Goal: Task Accomplishment & Management: Complete application form

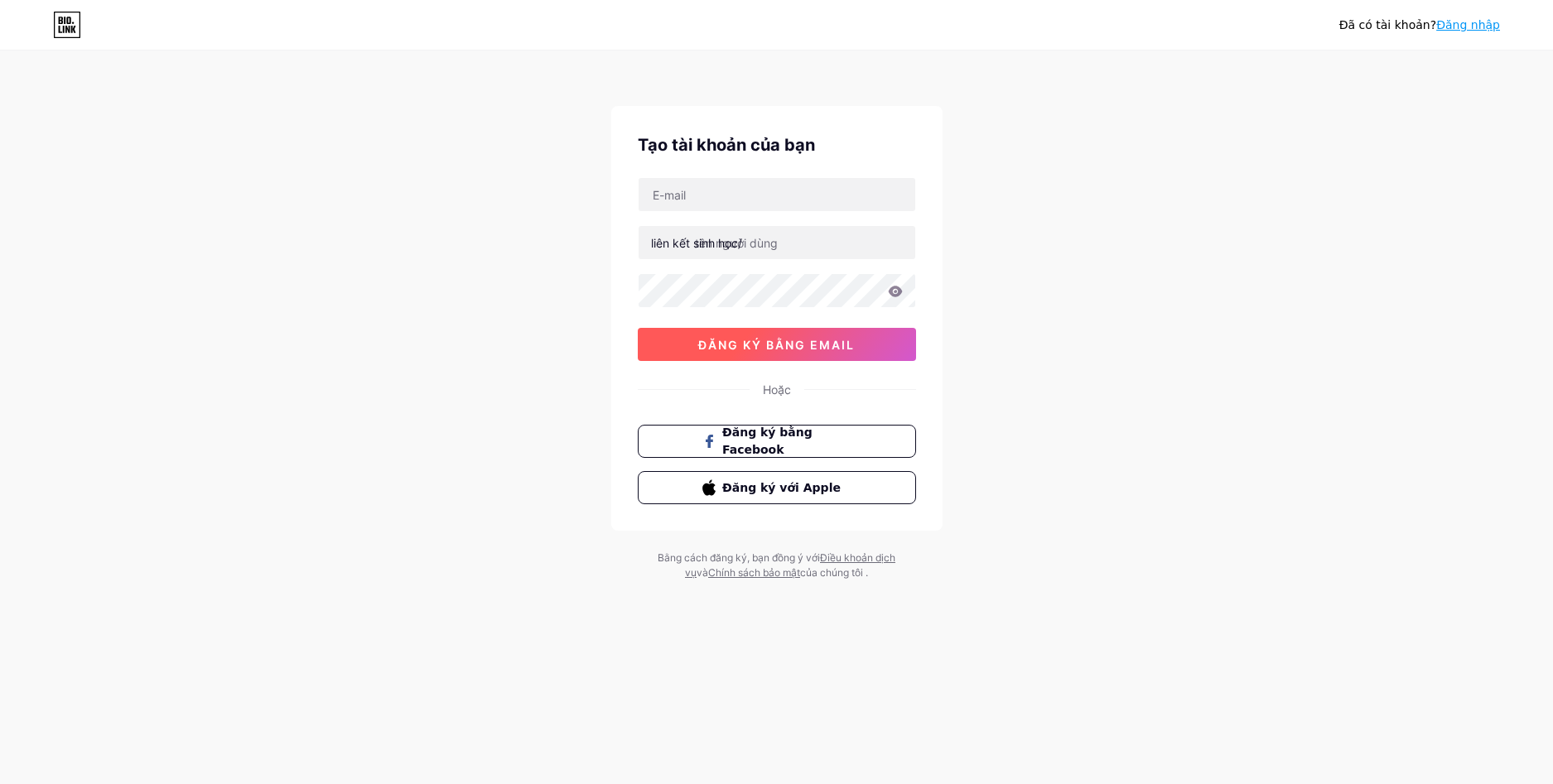
click at [811, 347] on font "đăng ký bằng email" at bounding box center [776, 344] width 156 height 14
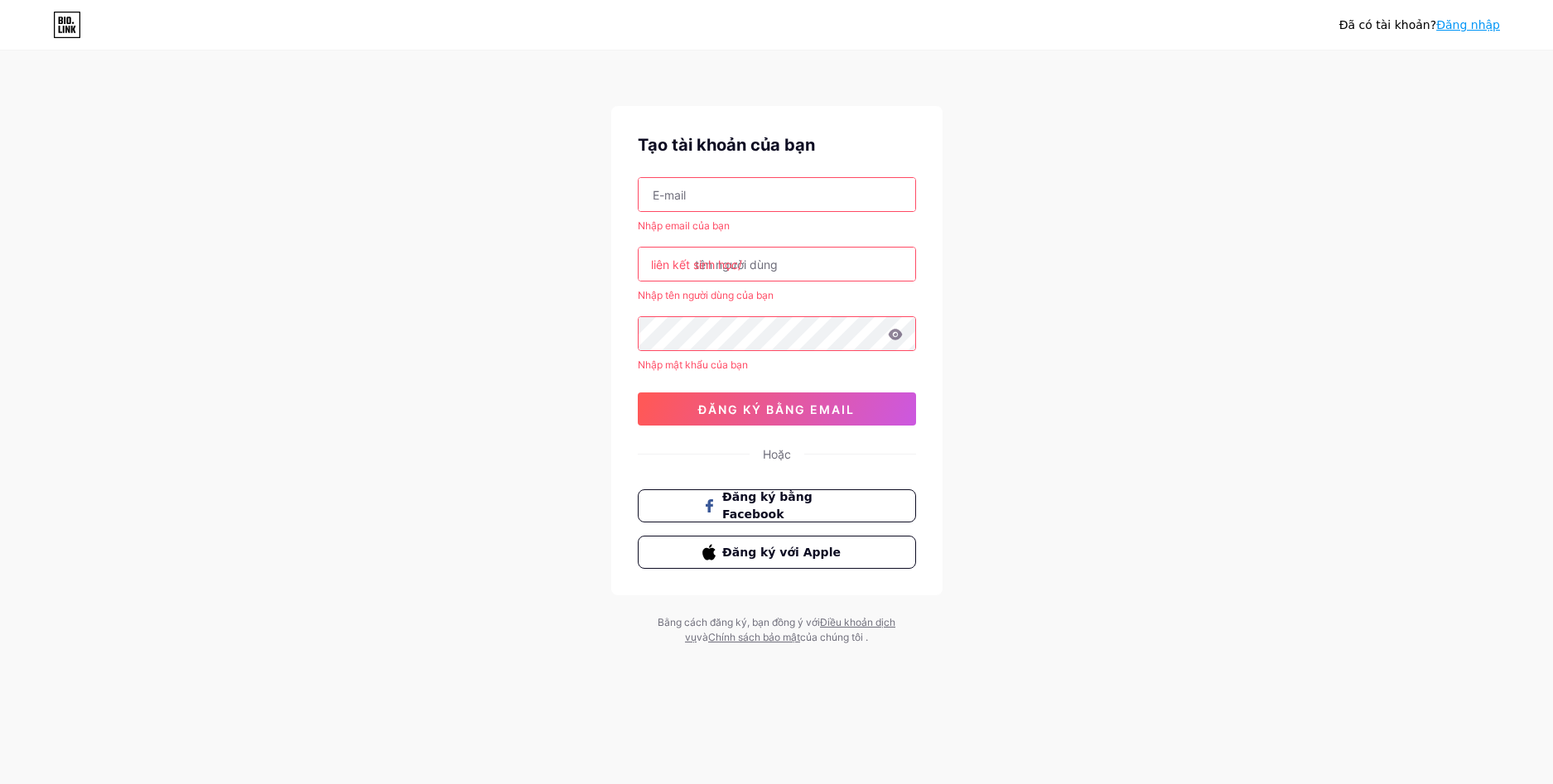
click at [780, 182] on input "text" at bounding box center [776, 195] width 277 height 33
type input "[EMAIL_ADDRESS][DOMAIN_NAME]"
click at [790, 259] on input "text" at bounding box center [776, 264] width 277 height 33
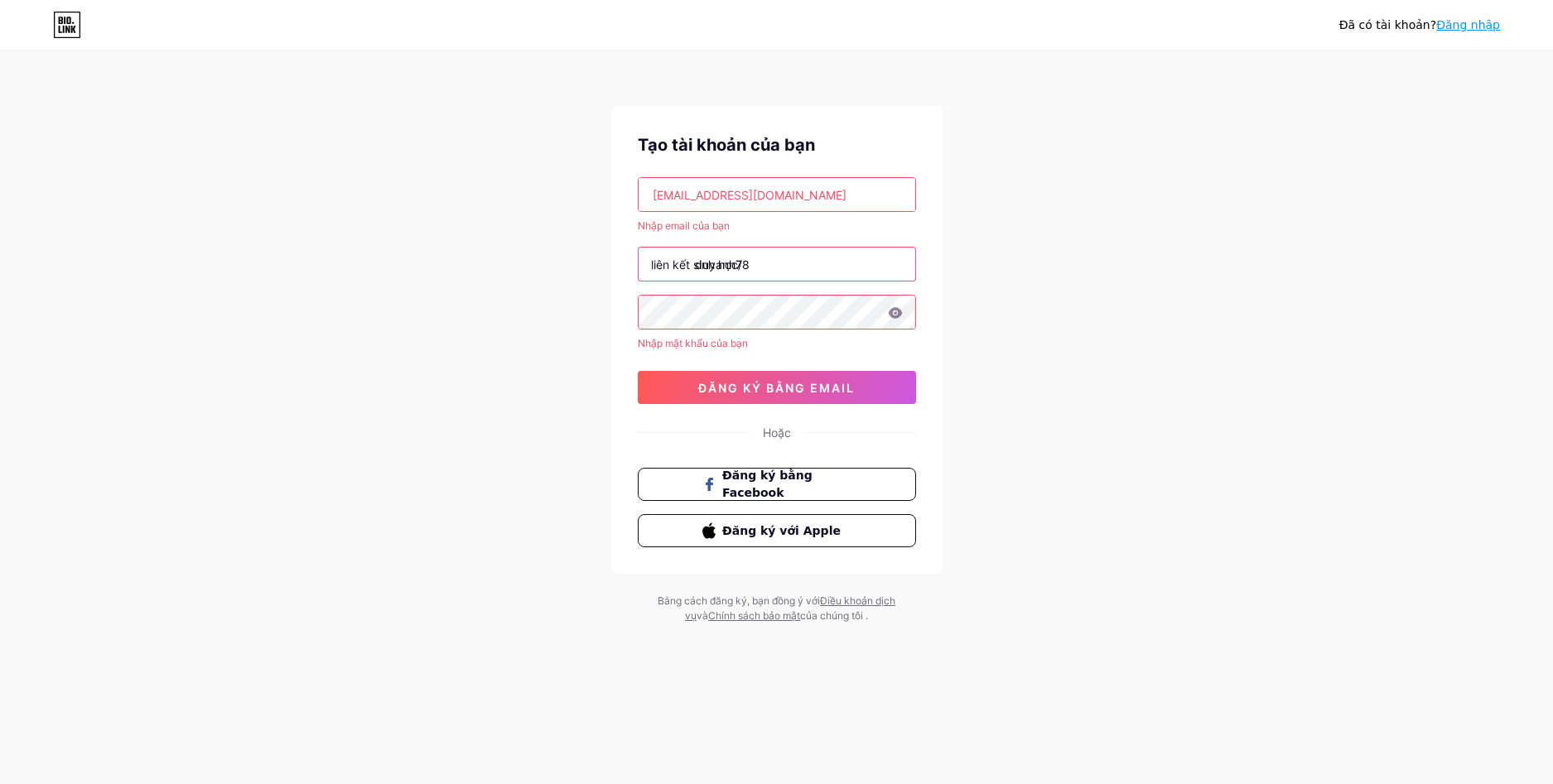
type input "duyanh78"
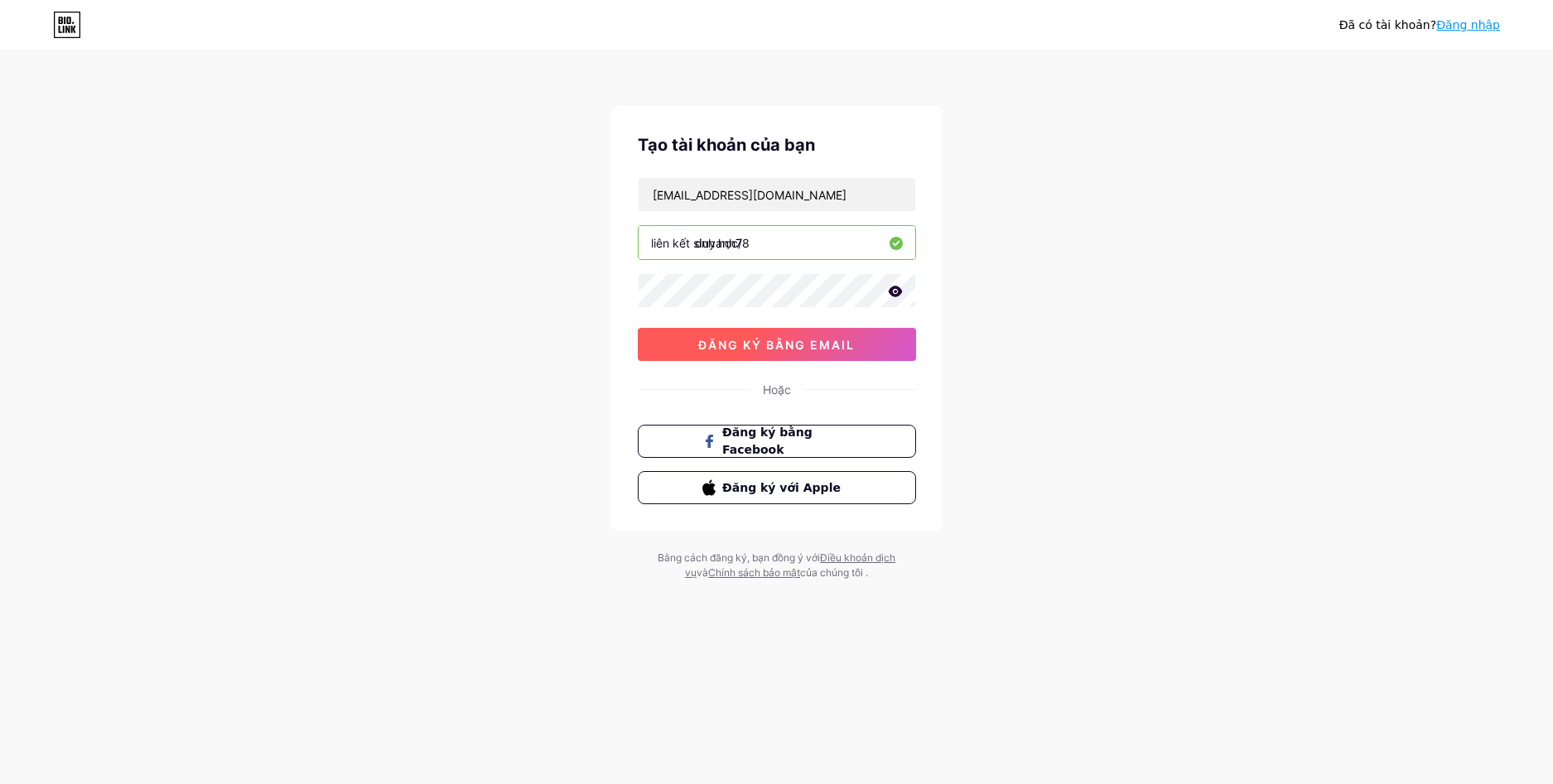
click at [852, 344] on font "đăng ký bằng email" at bounding box center [776, 344] width 156 height 14
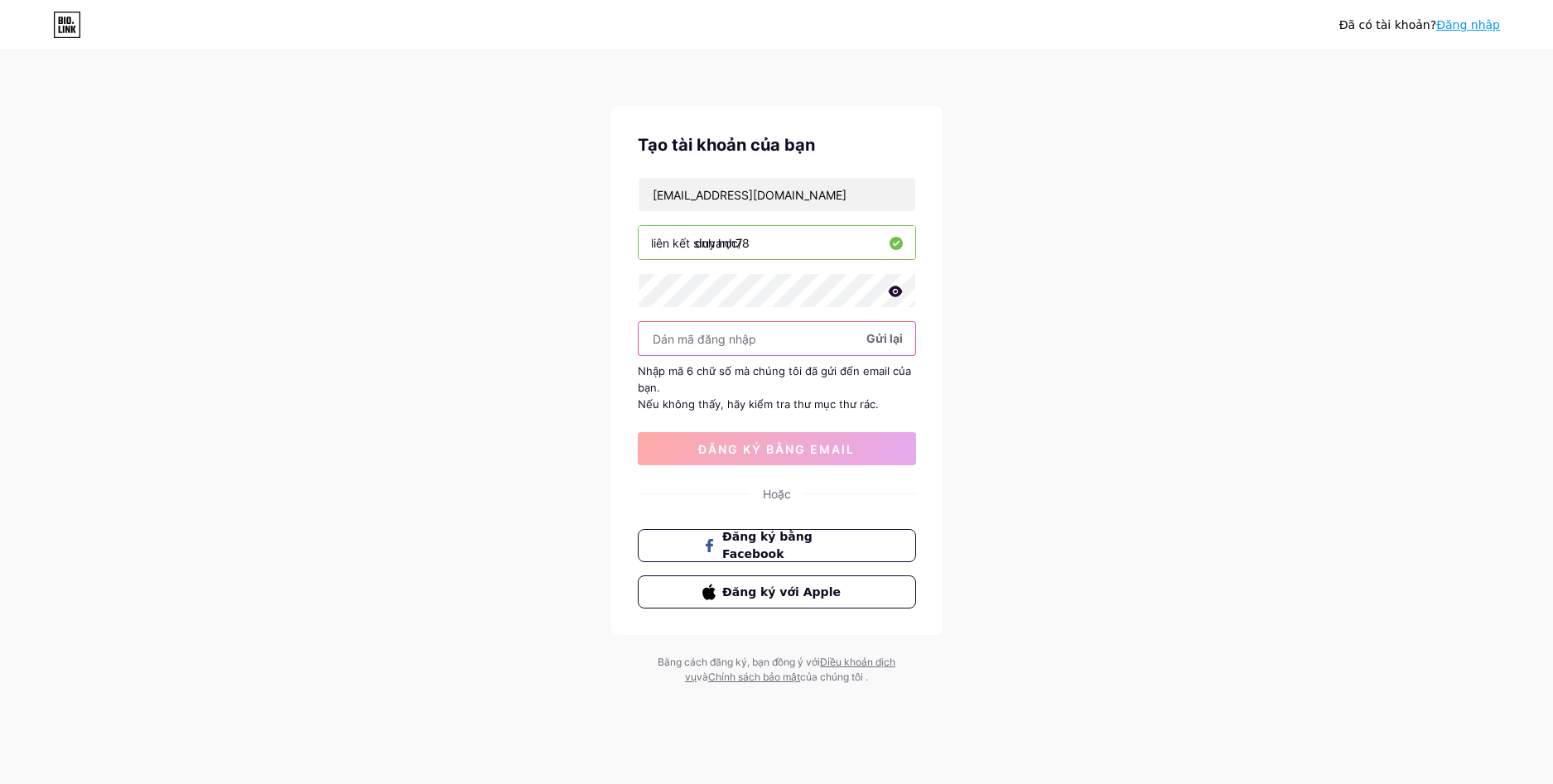
paste input "659950"
type input "659950"
click at [843, 450] on font "đăng ký bằng email" at bounding box center [776, 449] width 156 height 14
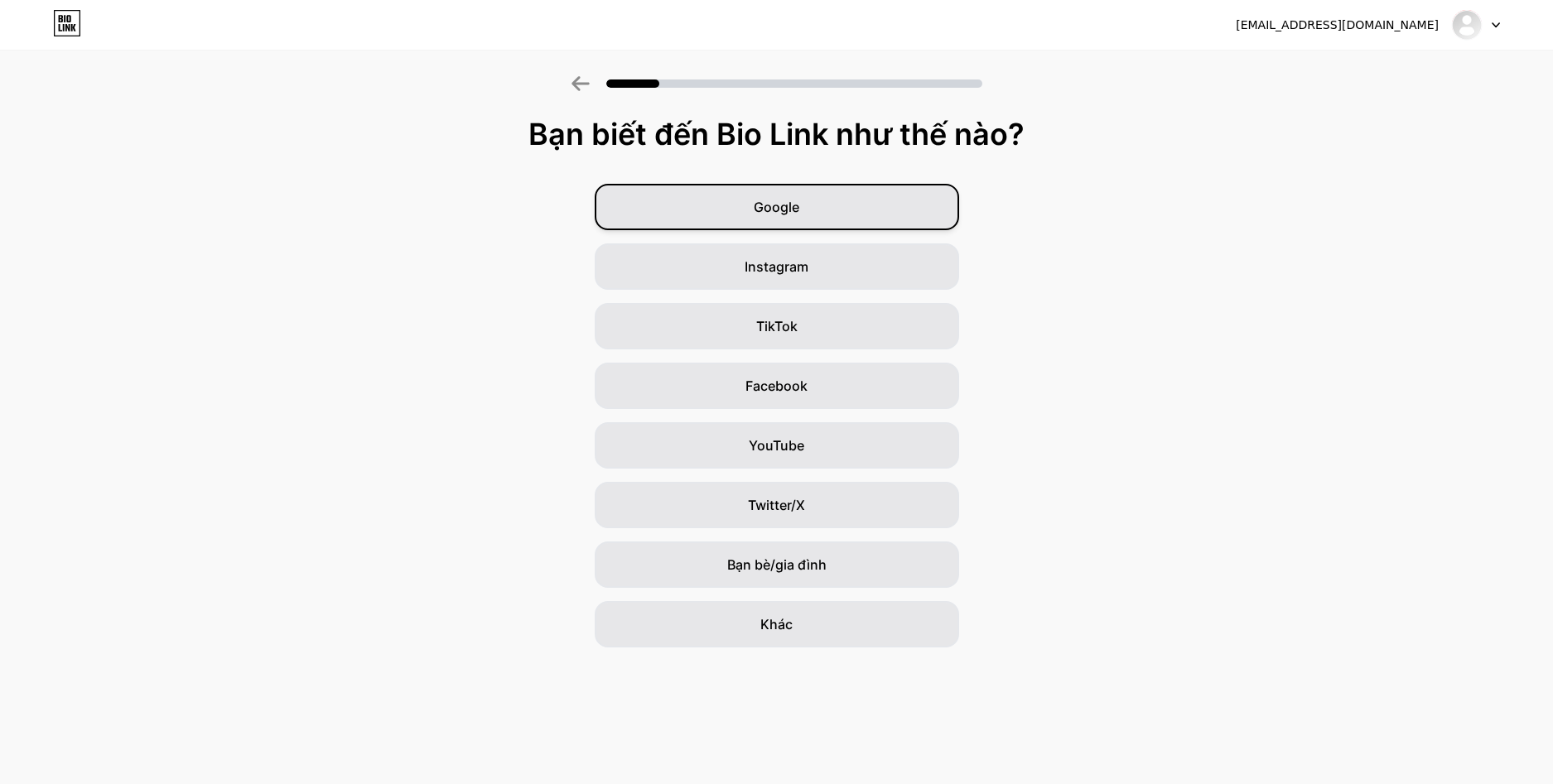
click at [922, 209] on div "Google" at bounding box center [777, 207] width 365 height 46
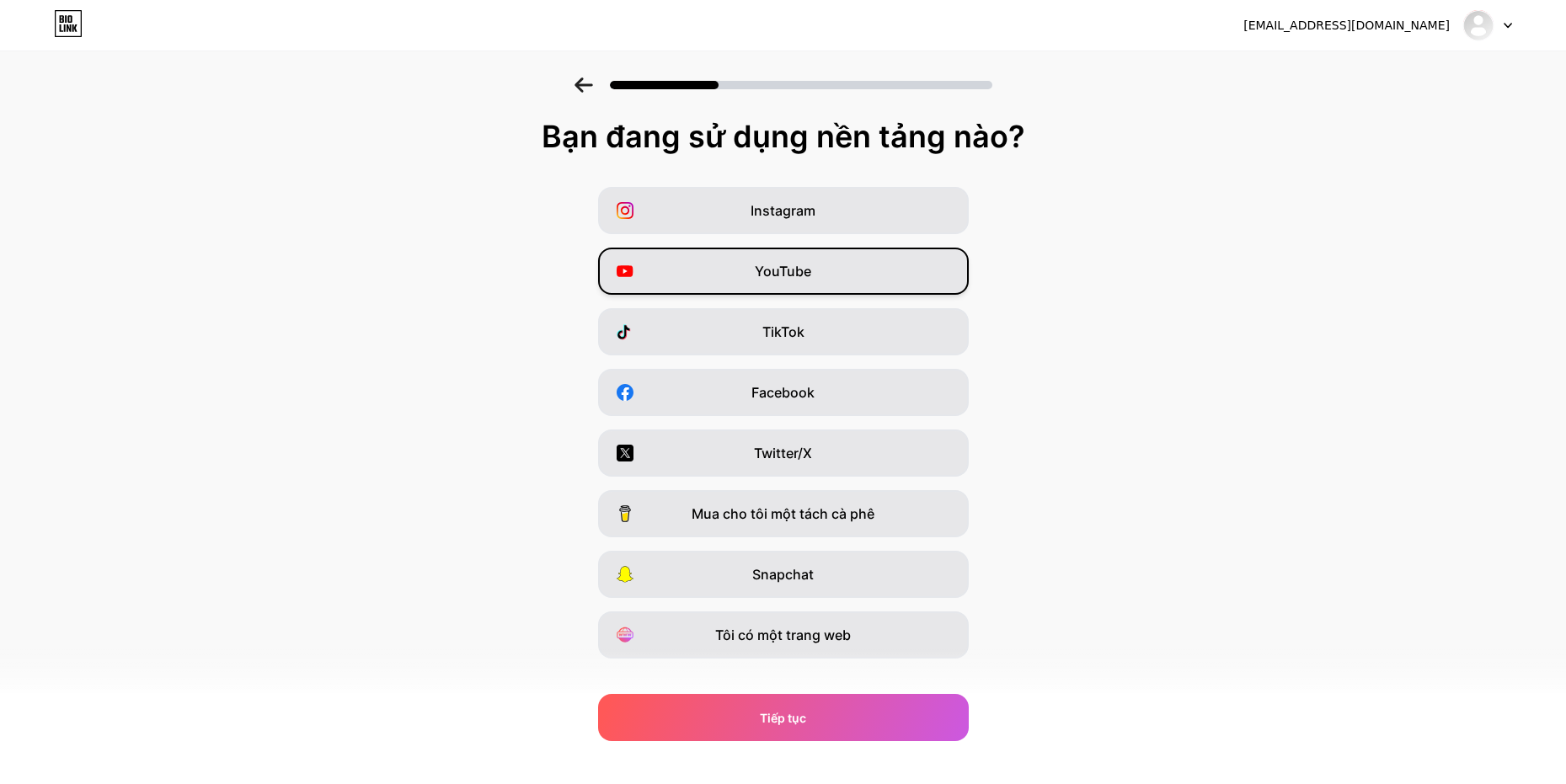
click at [917, 263] on div "YouTube" at bounding box center [783, 270] width 371 height 47
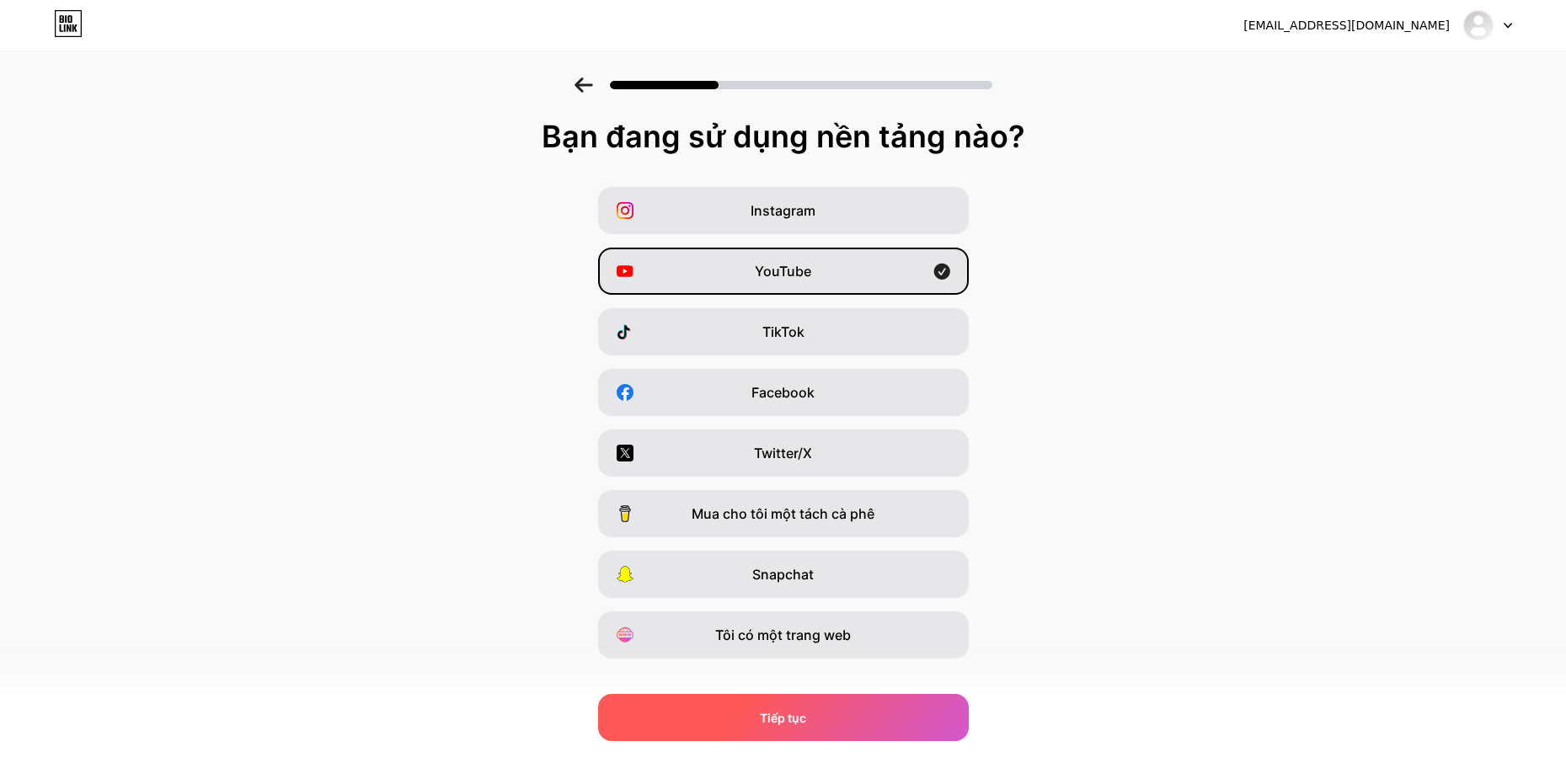
click at [878, 713] on div "Tiếp tục" at bounding box center [783, 717] width 371 height 47
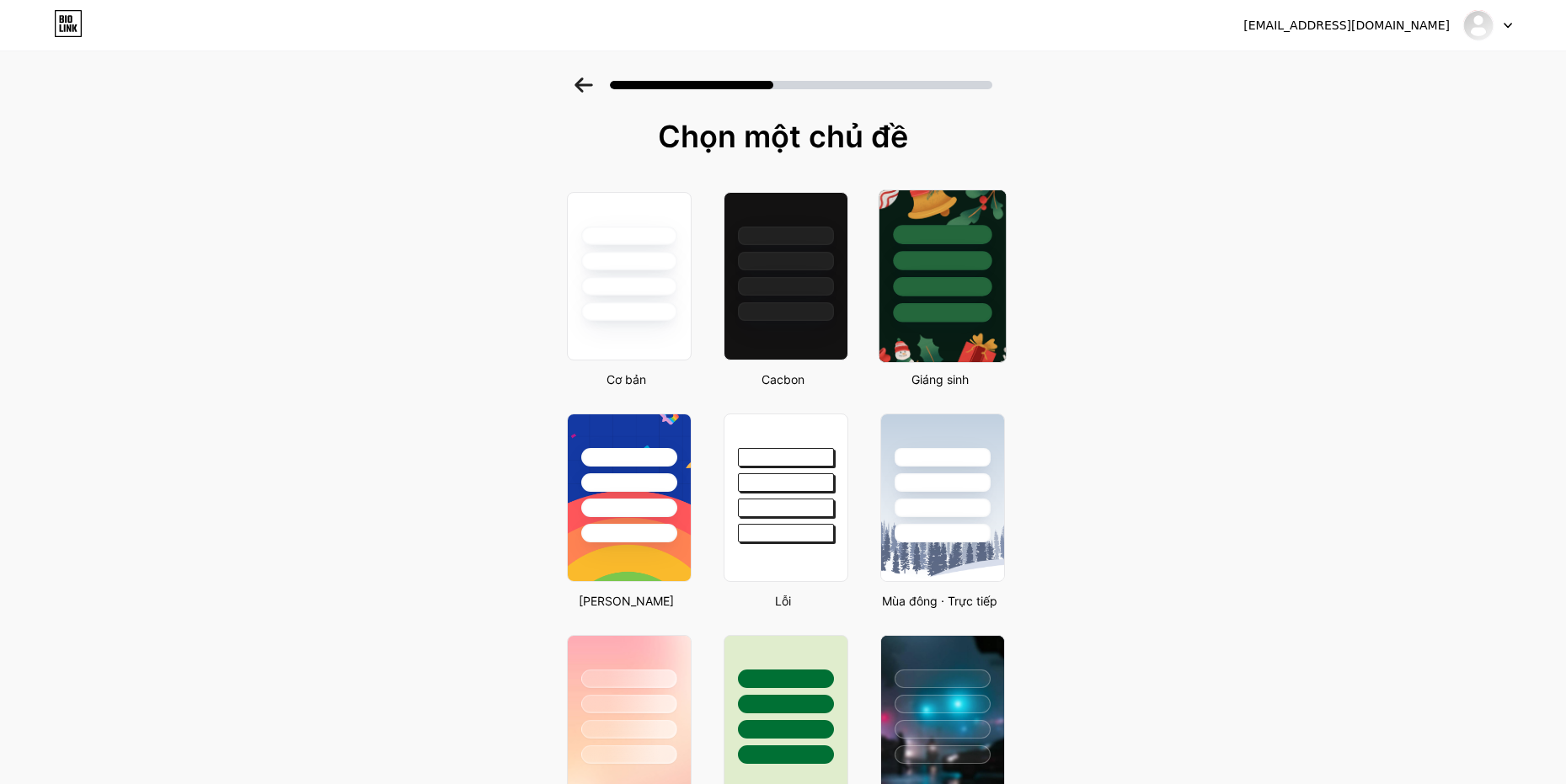
click at [979, 266] on div at bounding box center [941, 261] width 98 height 20
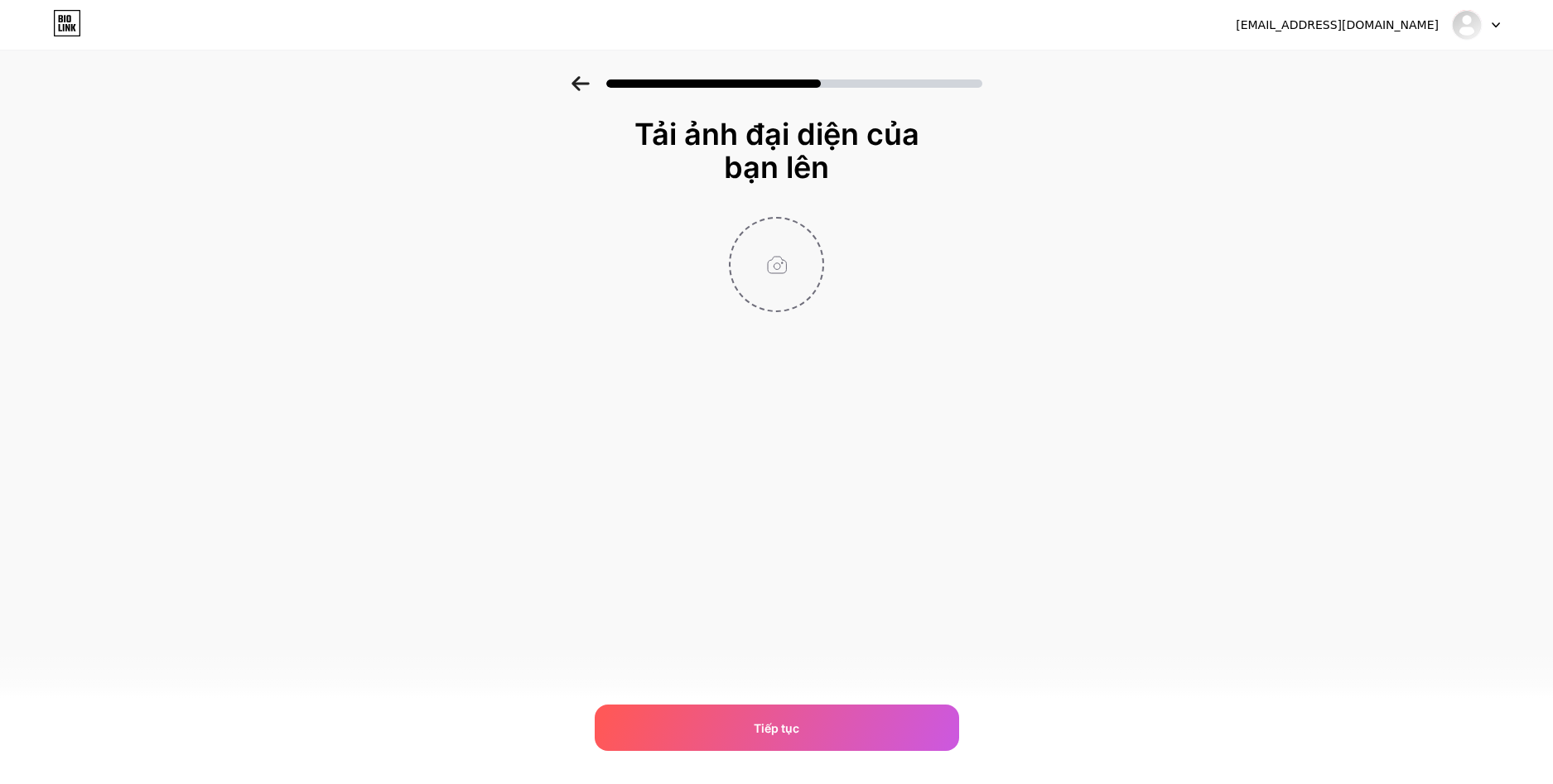
click at [801, 284] on input "file" at bounding box center [776, 264] width 92 height 92
click at [806, 716] on div "Tiếp tục" at bounding box center [777, 728] width 365 height 46
click at [787, 290] on input "file" at bounding box center [776, 264] width 92 height 92
type input "C:\fakepath\Ảnh chụp màn hình [DATE] 185535.png"
click at [792, 256] on img at bounding box center [776, 264] width 95 height 95
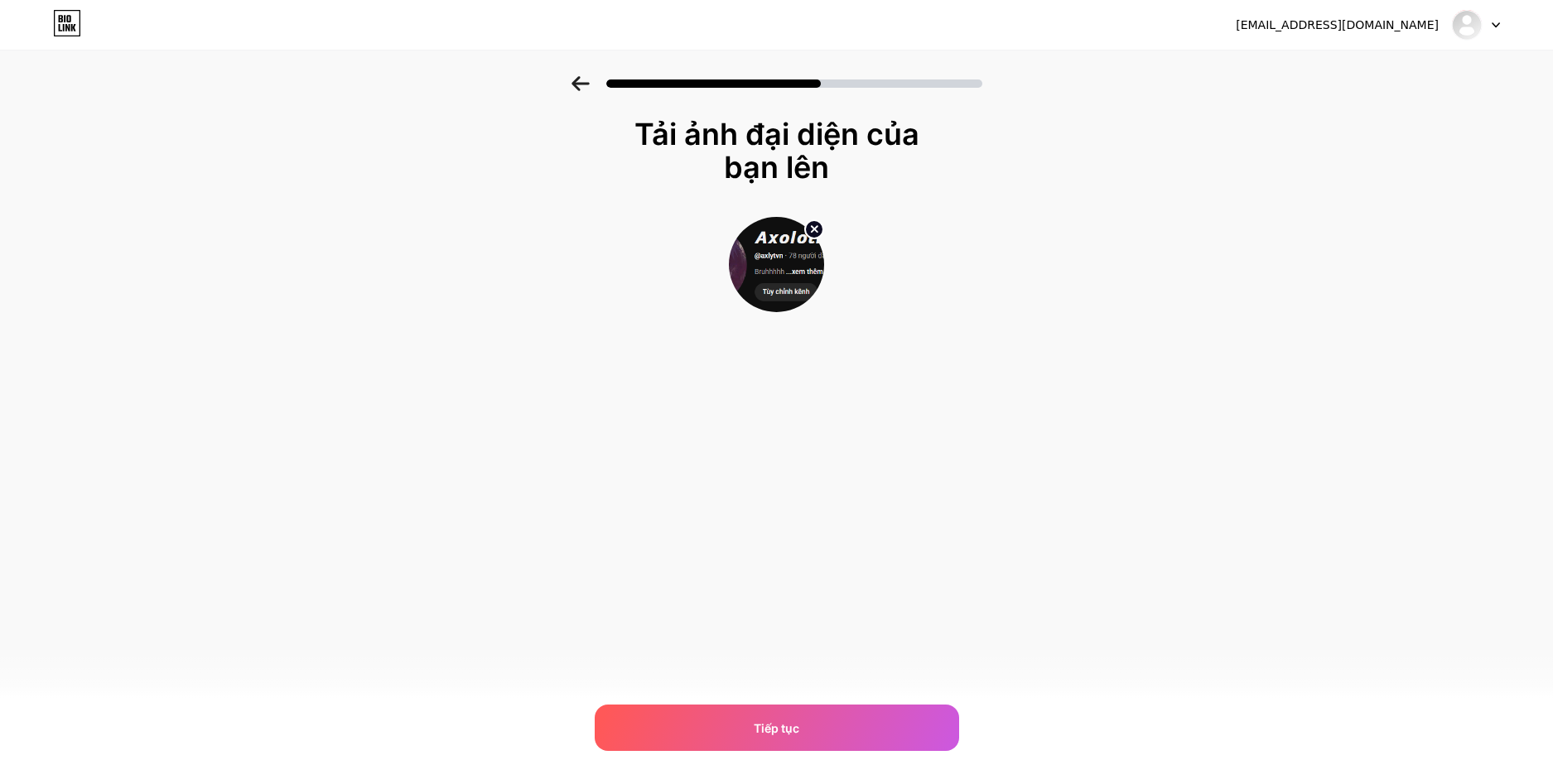
click at [815, 221] on circle at bounding box center [814, 229] width 18 height 18
click at [770, 272] on input "file" at bounding box center [776, 264] width 92 height 92
type input "C:\fakepath\avatarHead.png"
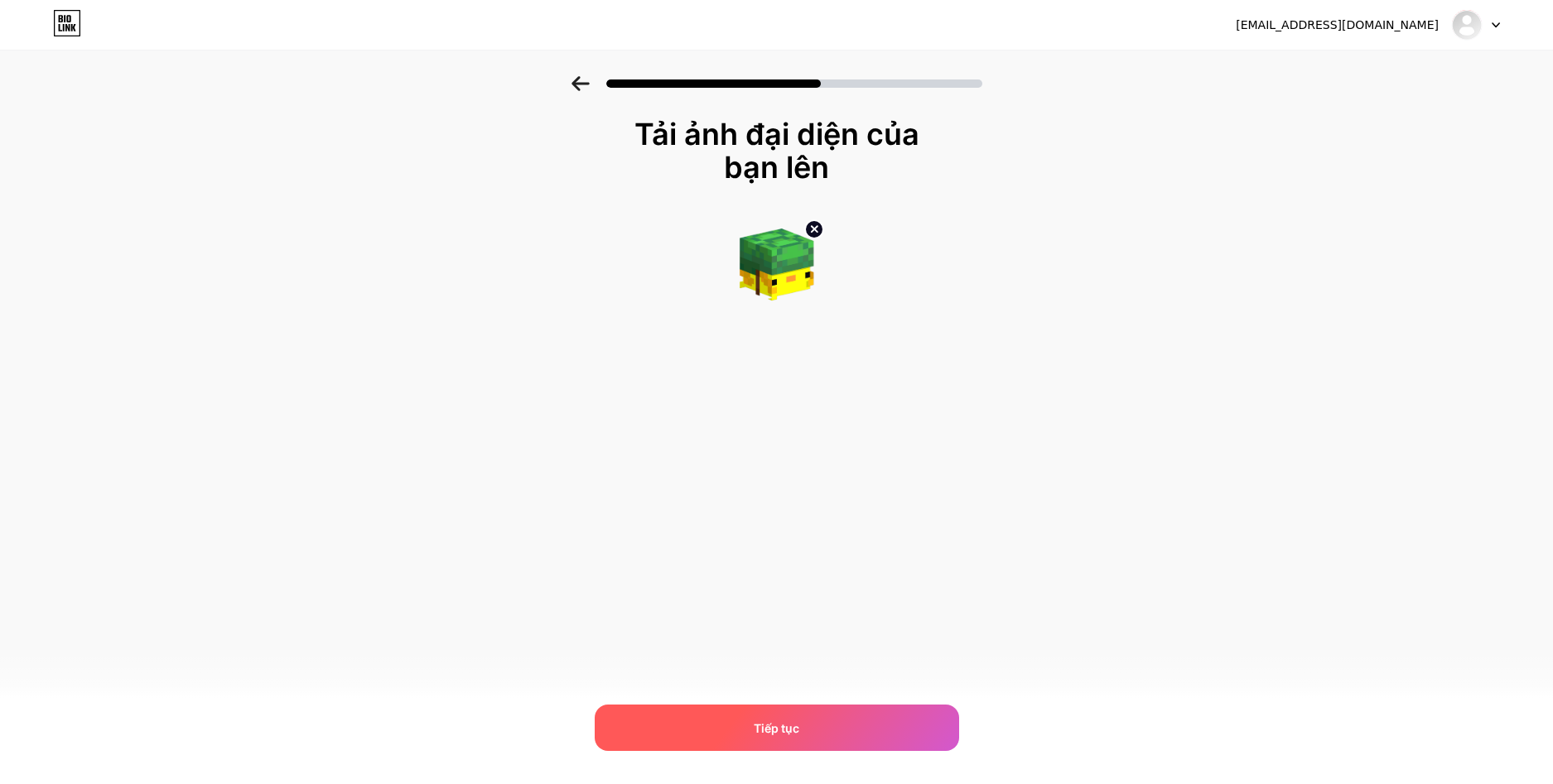
click at [777, 719] on span "Tiếp tục" at bounding box center [776, 728] width 45 height 17
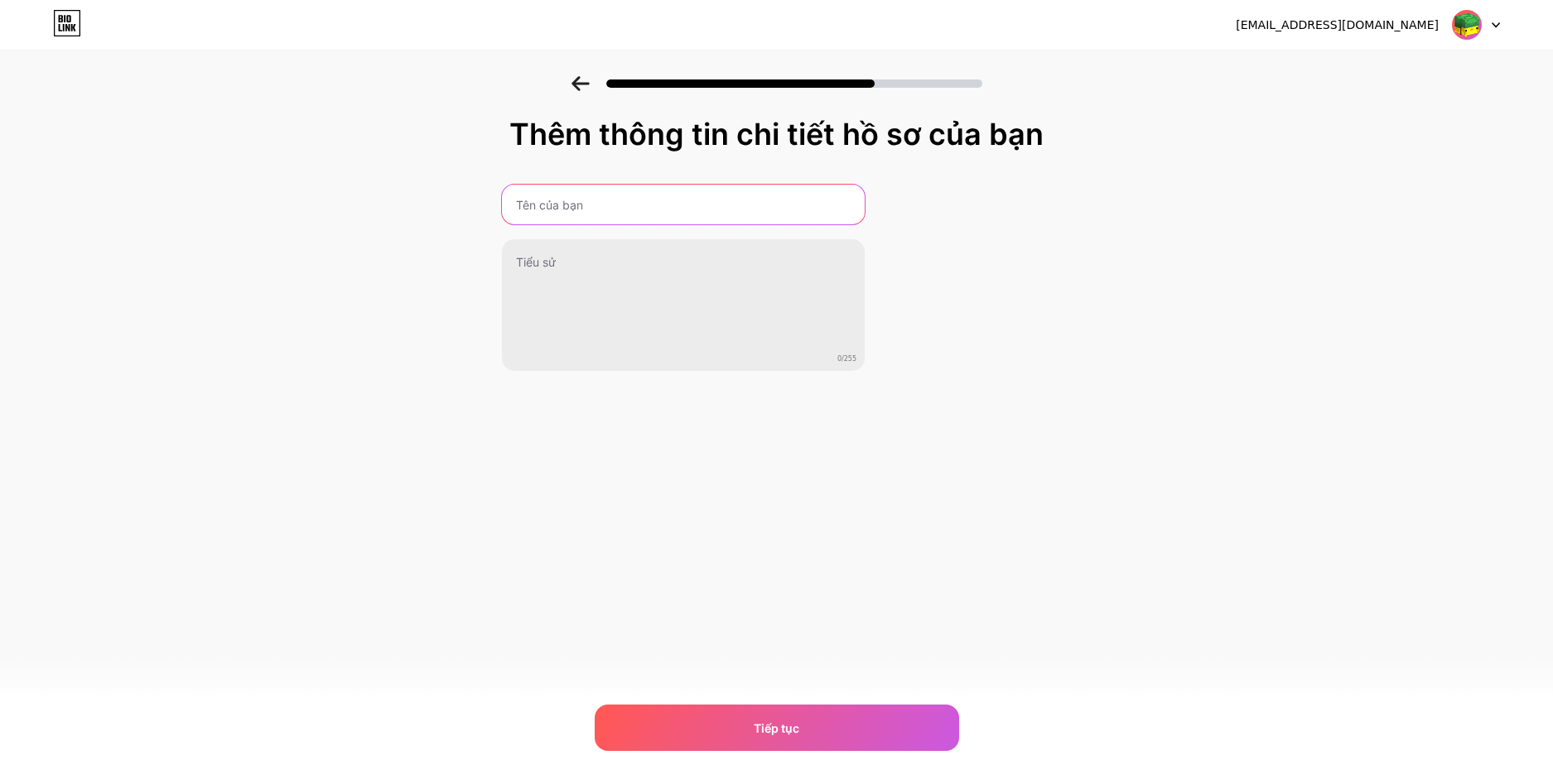
click at [628, 198] on input "text" at bounding box center [683, 204] width 363 height 40
paste input "𝘼𝙭𝙤𝙡𝙤𝙩𝙡𝙨"
type input "𝘼𝙭𝙤𝙡𝙤𝙩𝙡𝙨"
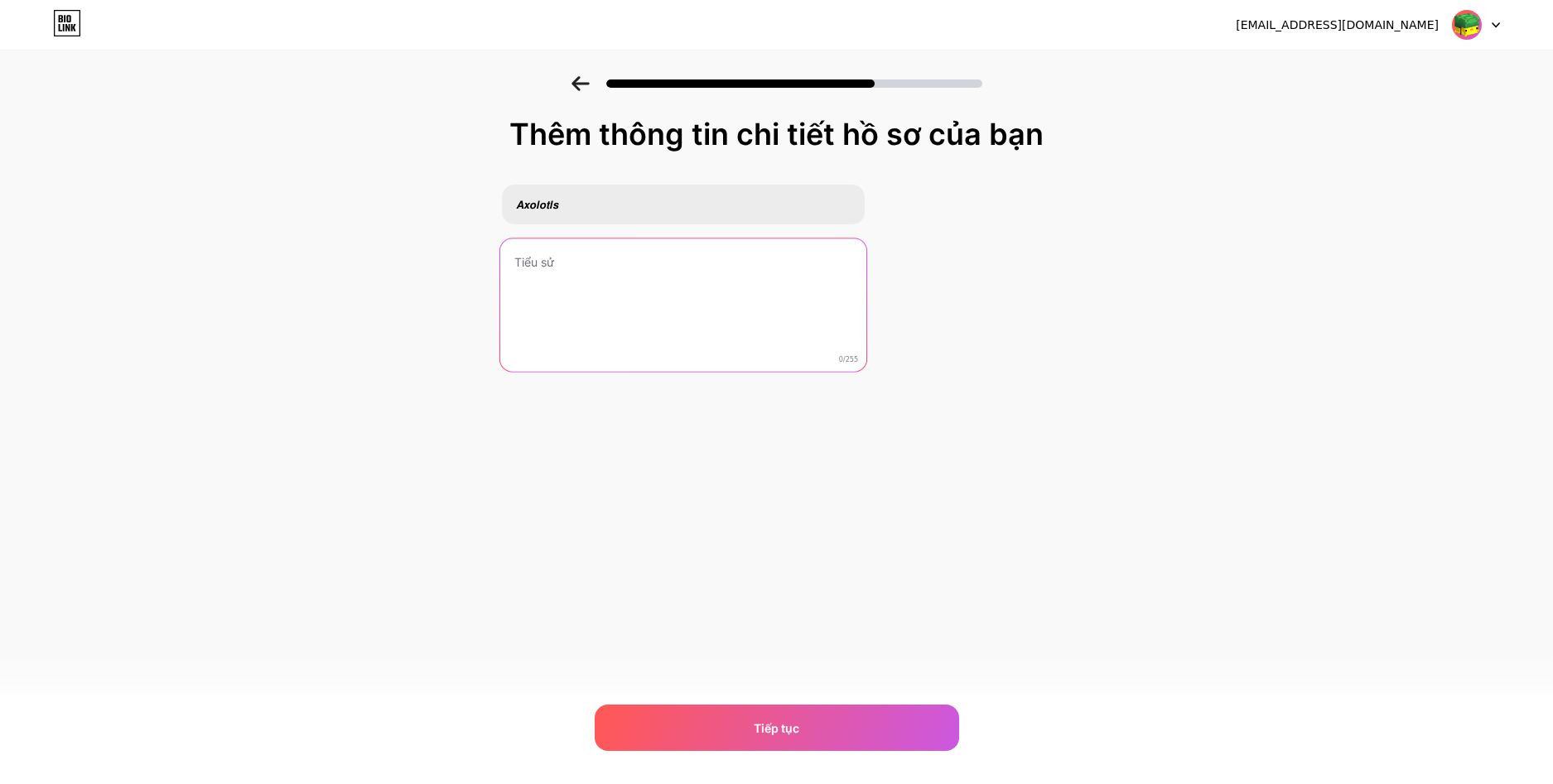
click at [661, 299] on textarea at bounding box center [684, 306] width 367 height 135
type textarea "tks:33"
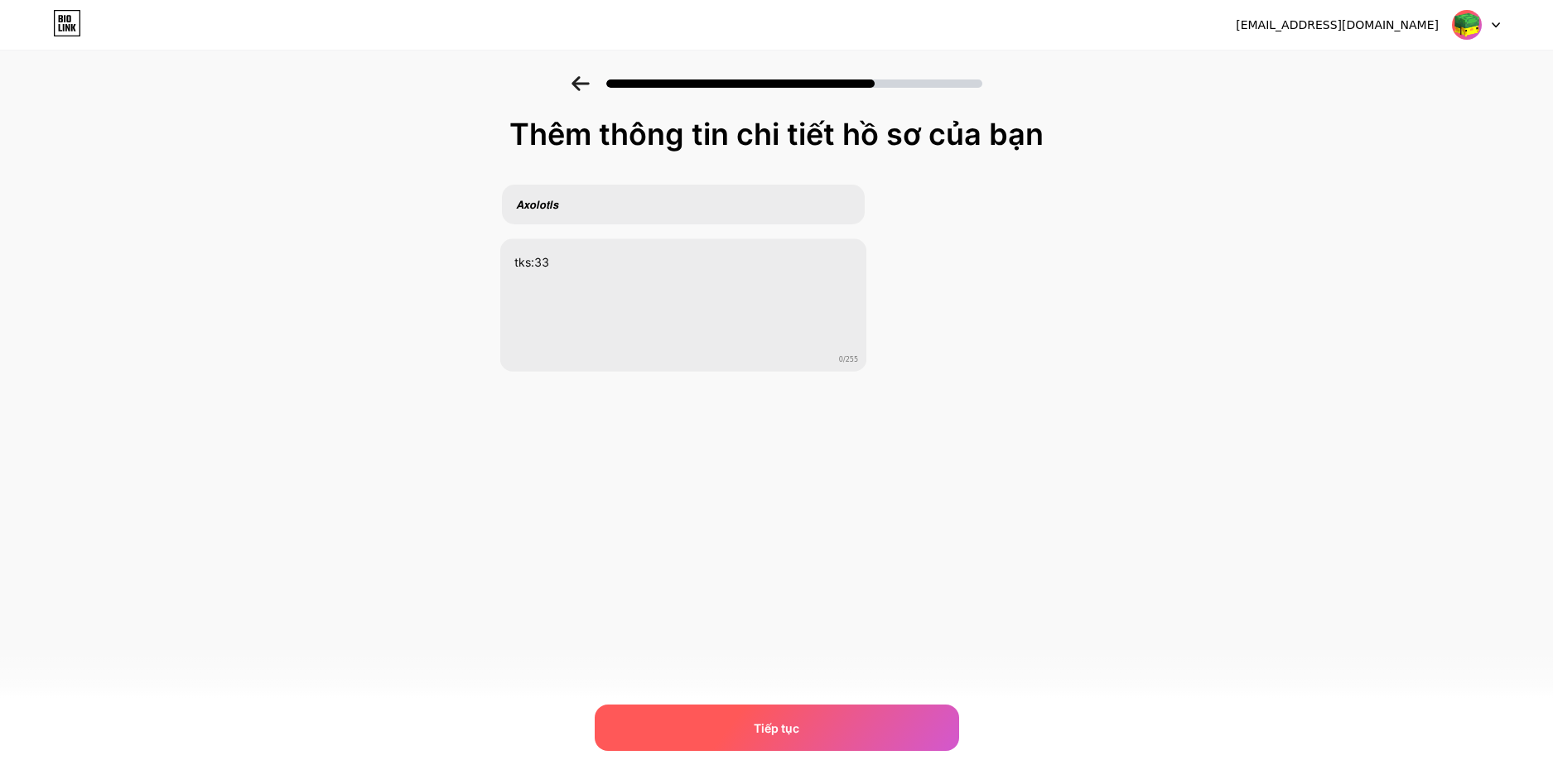
click at [827, 719] on div "Tiếp tục" at bounding box center [777, 728] width 365 height 46
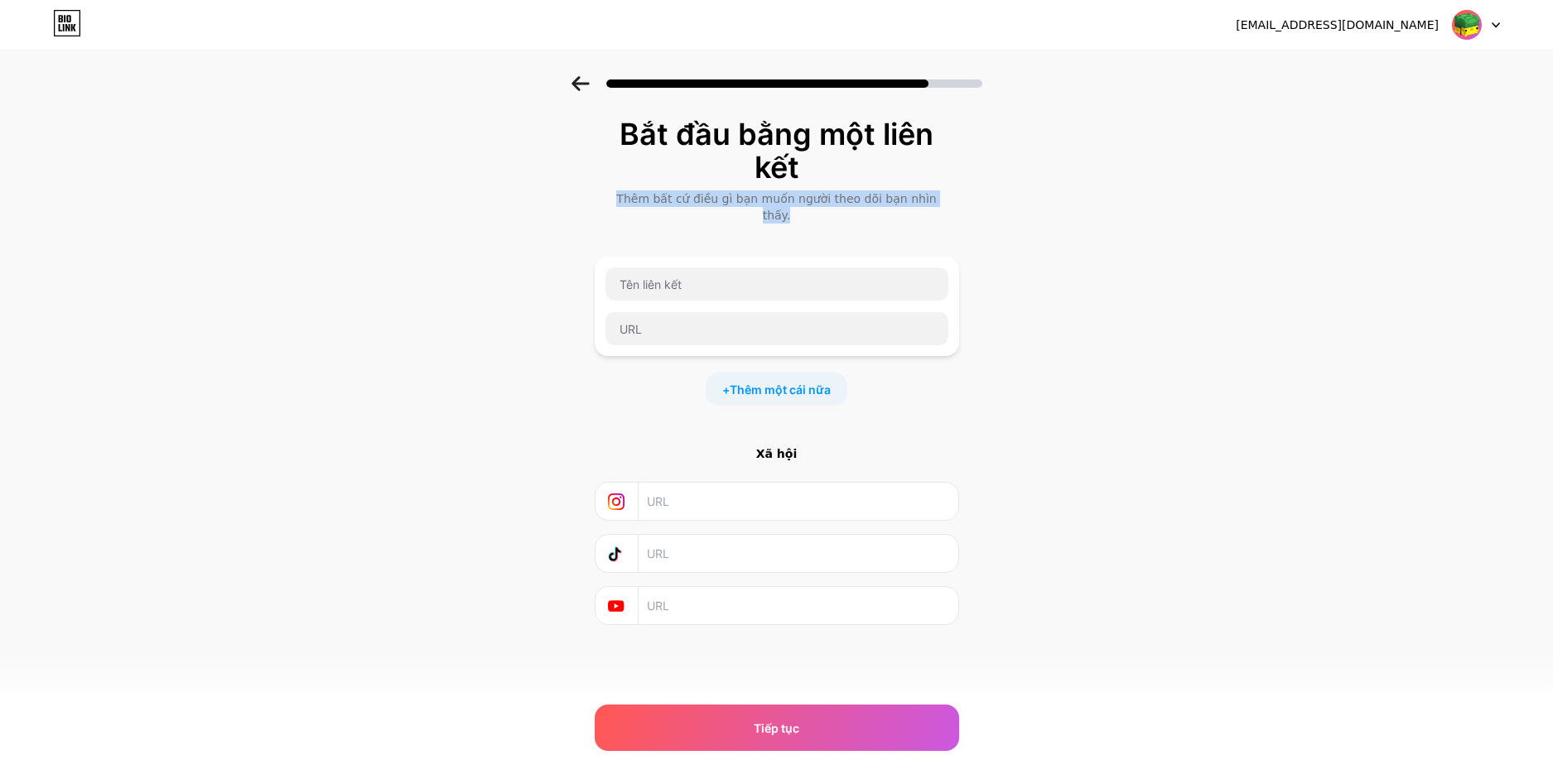
drag, startPoint x: 616, startPoint y: 191, endPoint x: 936, endPoint y: 204, distance: 320.3
click at [936, 204] on div "Bắt đầu bằng một liên kết Thêm bất cứ điều gì bạn muốn người theo dõi bạn nhìn …" at bounding box center [777, 171] width 365 height 106
click at [1017, 257] on div "Bắt đầu bằng một liên kết Thêm bất cứ điều gì bạn muốn người theo dõi bạn nhìn …" at bounding box center [776, 392] width 1553 height 632
click at [785, 268] on input "text" at bounding box center [777, 284] width 343 height 33
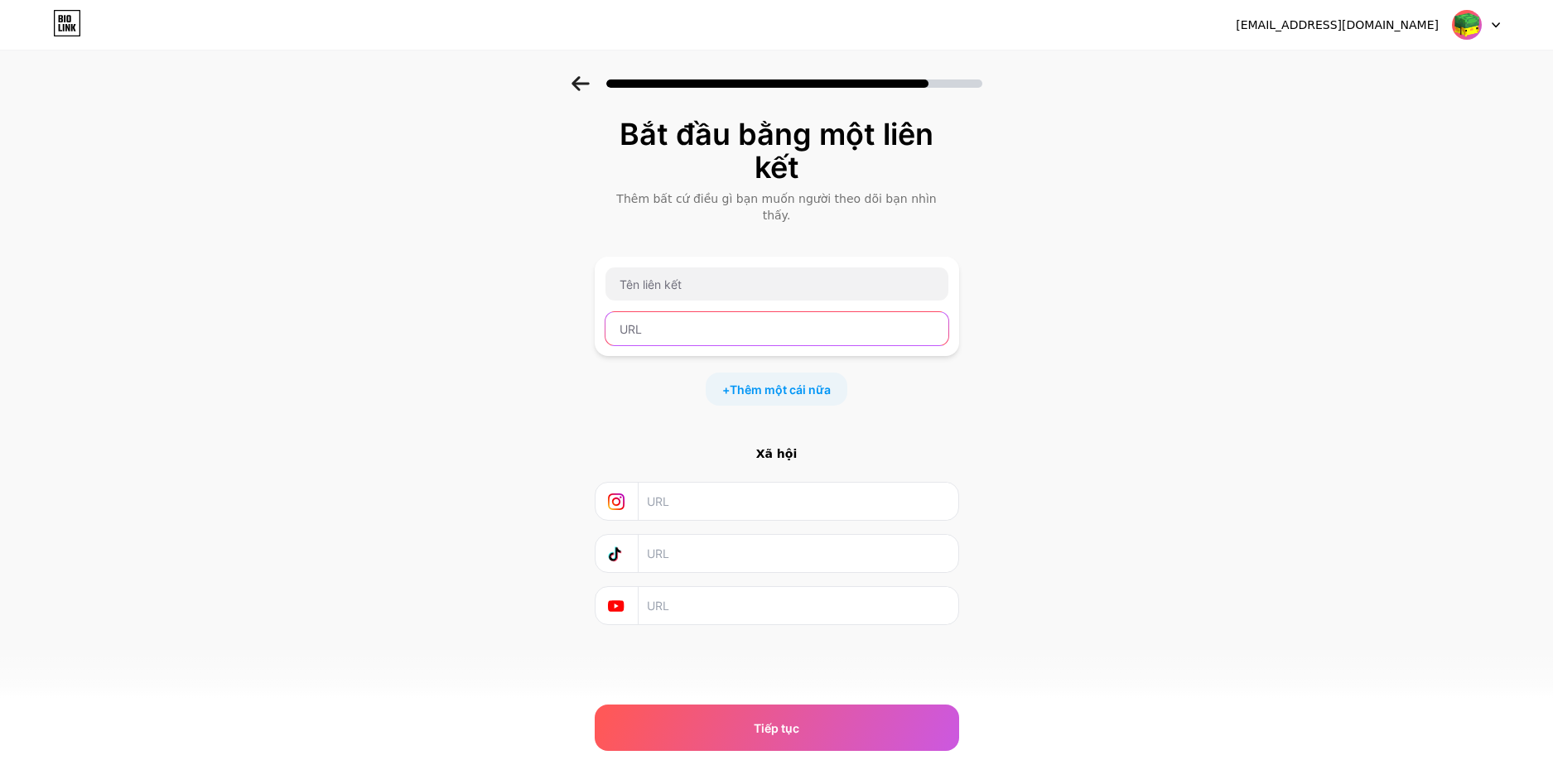
click at [788, 318] on input "text" at bounding box center [777, 329] width 343 height 33
click at [780, 595] on input "text" at bounding box center [798, 606] width 301 height 38
click at [1066, 536] on div "Bắt đầu bằng một liên kết Thêm bất cứ điều gì bạn muốn người theo dõi bạn nhìn …" at bounding box center [776, 392] width 1553 height 632
click at [684, 267] on input "text" at bounding box center [777, 284] width 343 height 33
paste input "[DOMAIN_NAME][URL]"
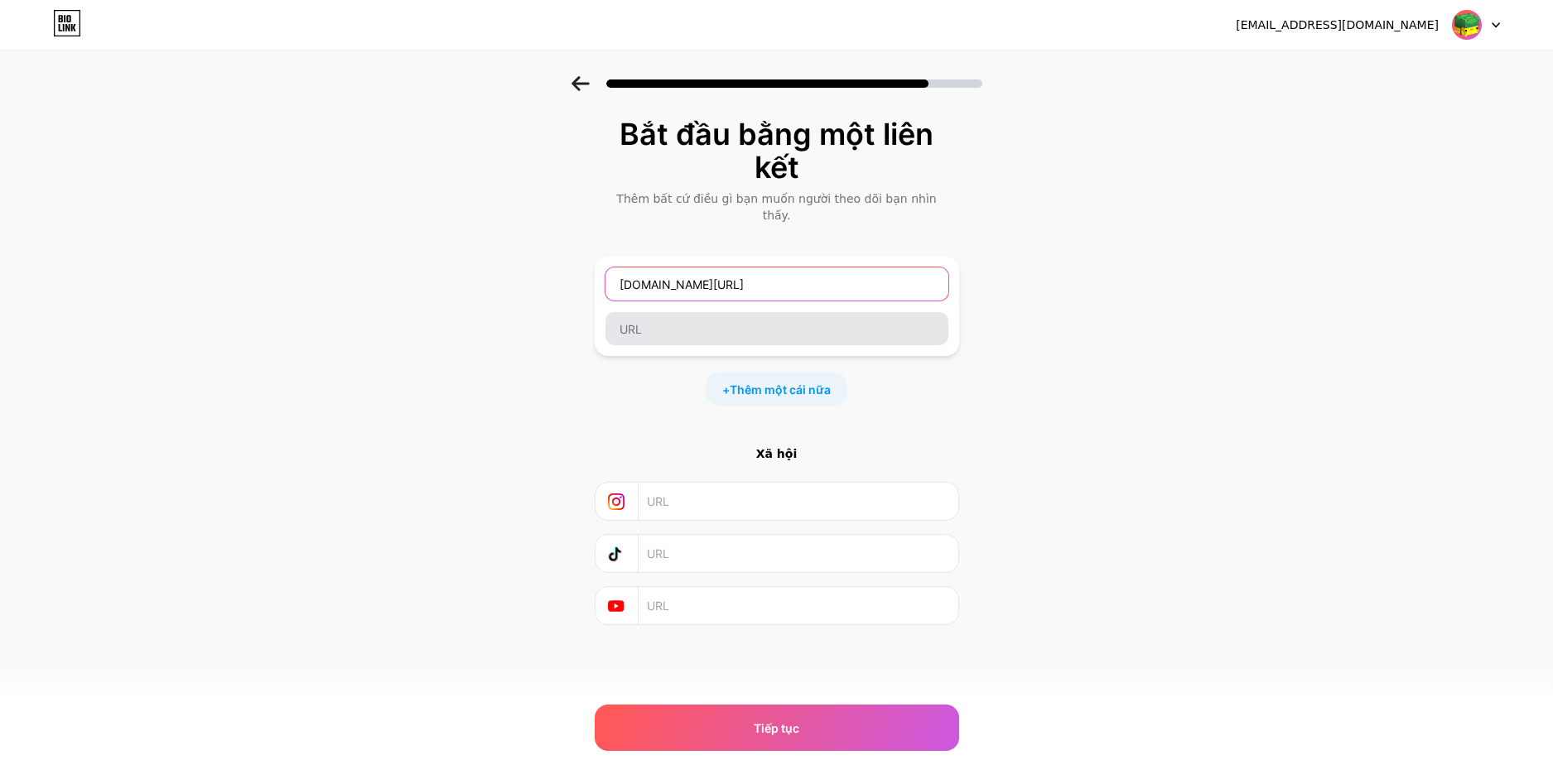
type input "[DOMAIN_NAME][URL]"
click at [738, 320] on input "text" at bounding box center [777, 329] width 343 height 33
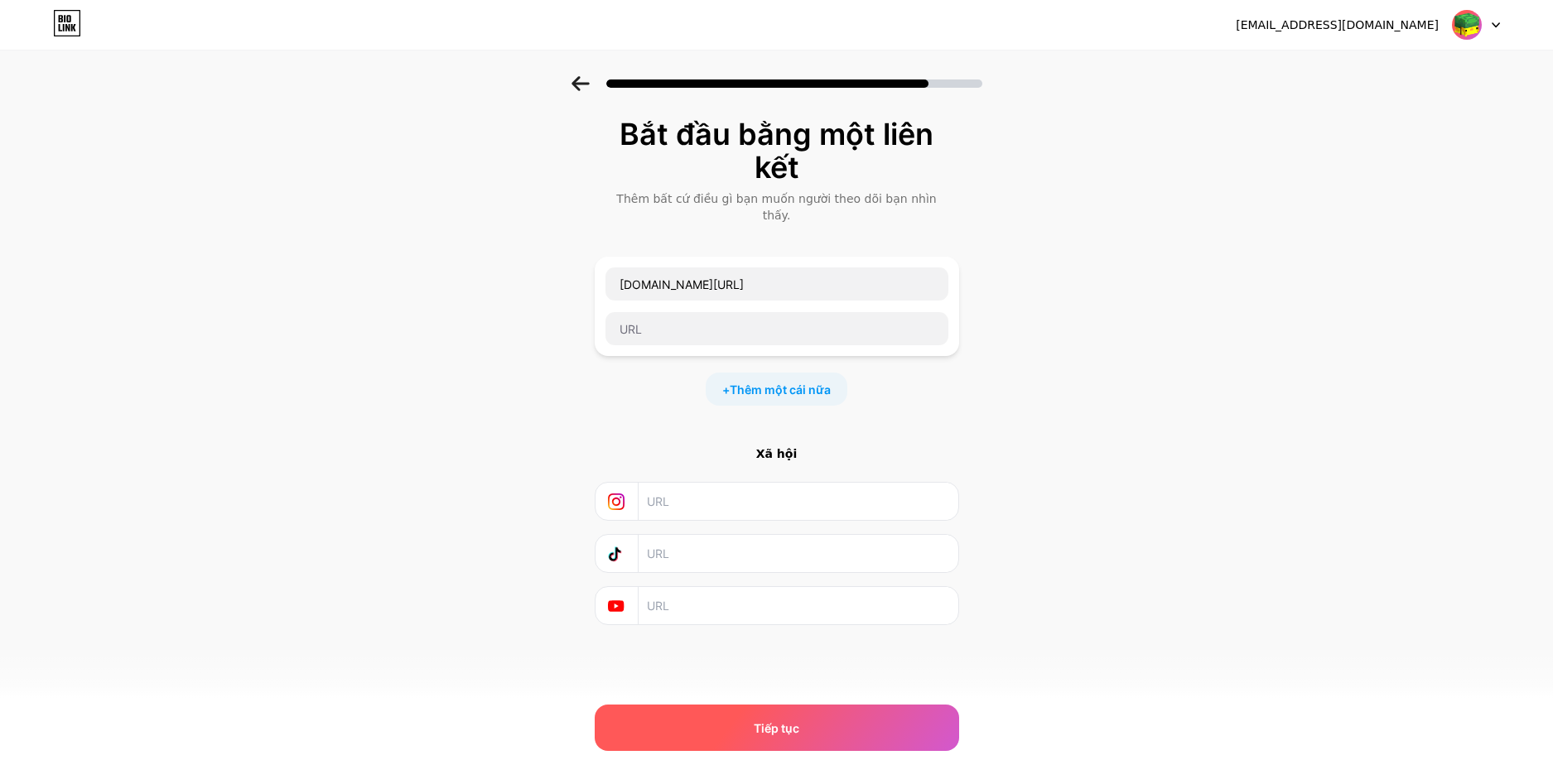
click at [783, 723] on font "Tiếp tục" at bounding box center [776, 728] width 45 height 14
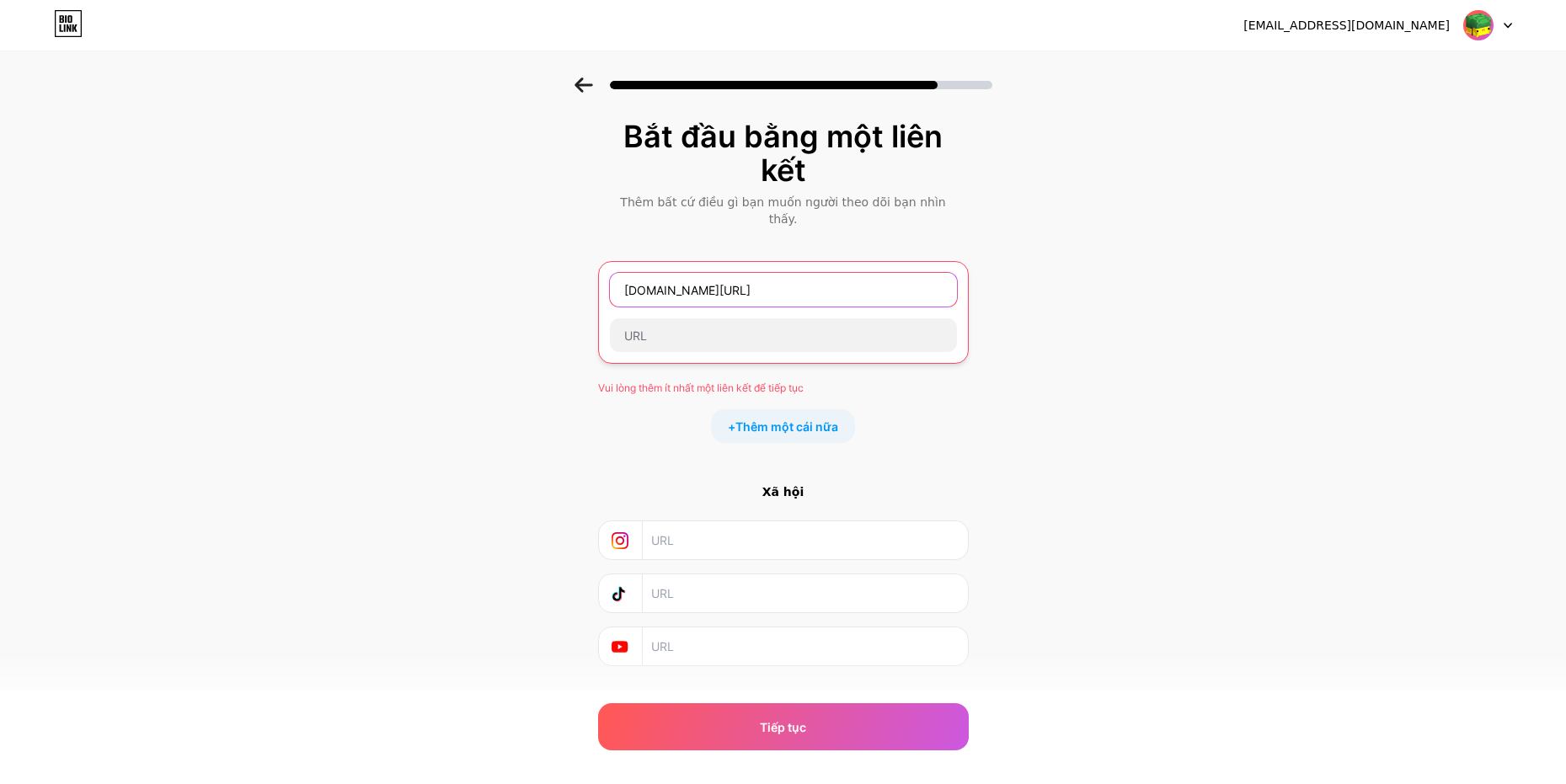
drag, startPoint x: 808, startPoint y: 282, endPoint x: 552, endPoint y: 266, distance: 256.5
click at [552, 266] on div "Bắt đầu bằng một liên kết Thêm bất cứ điều gì bạn muốn người theo dõi bạn nhìn …" at bounding box center [783, 414] width 1566 height 672
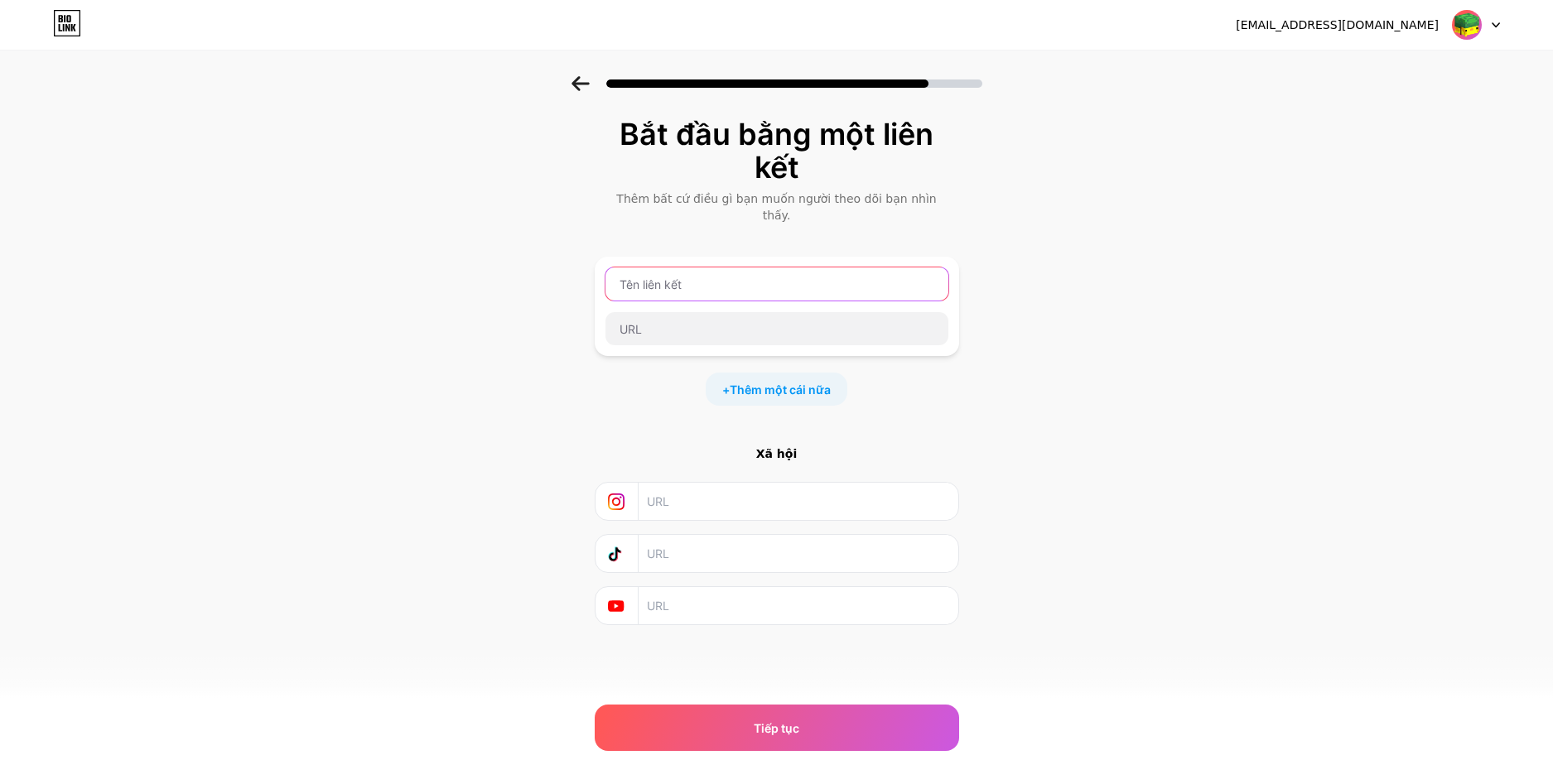
click at [703, 273] on input "text" at bounding box center [777, 284] width 343 height 33
paste input "[URL][DOMAIN_NAME]"
type input "[URL][DOMAIN_NAME]"
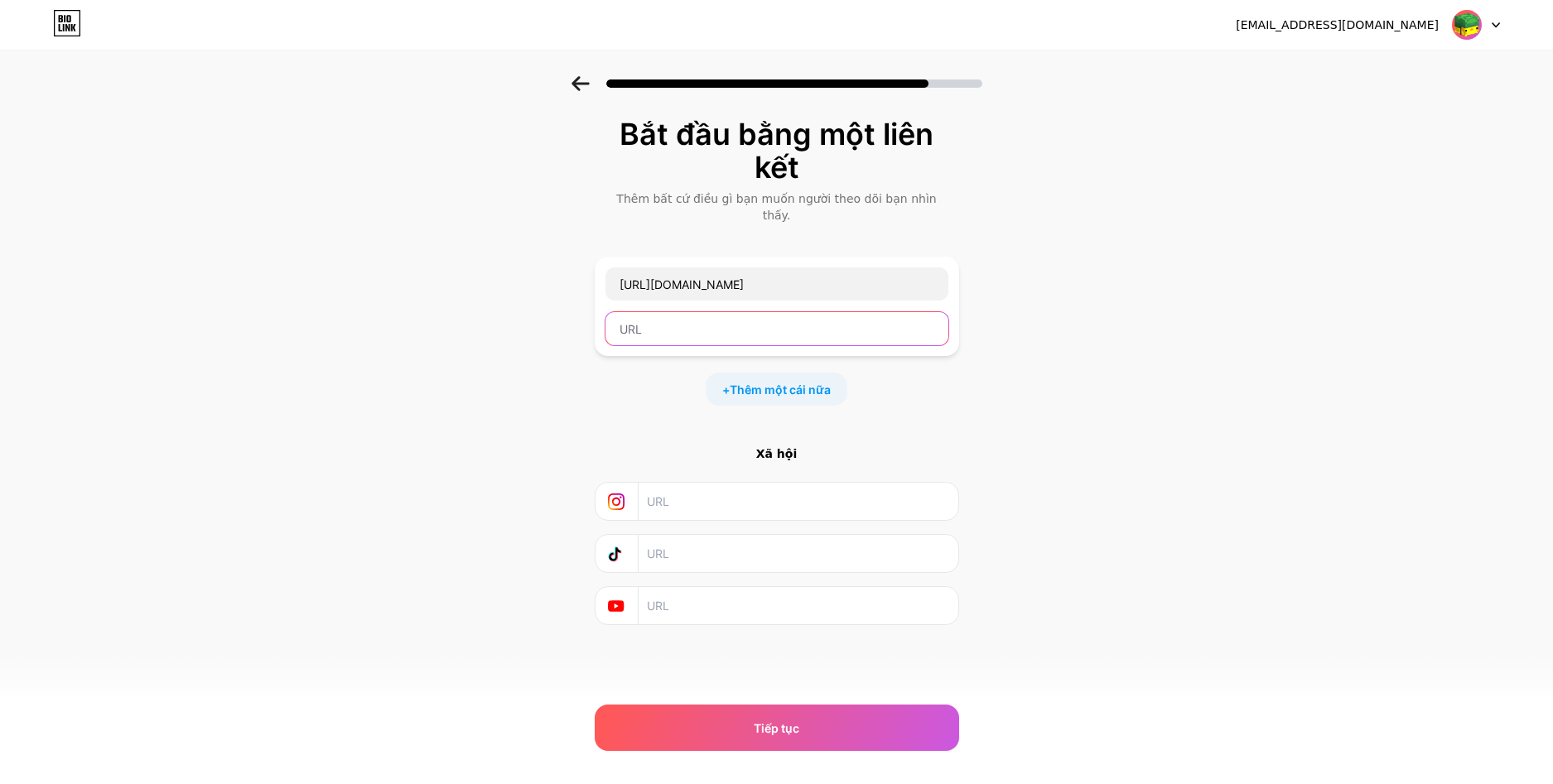
click at [705, 312] on input "text" at bounding box center [777, 329] width 343 height 33
paste input "[URL][DOMAIN_NAME]"
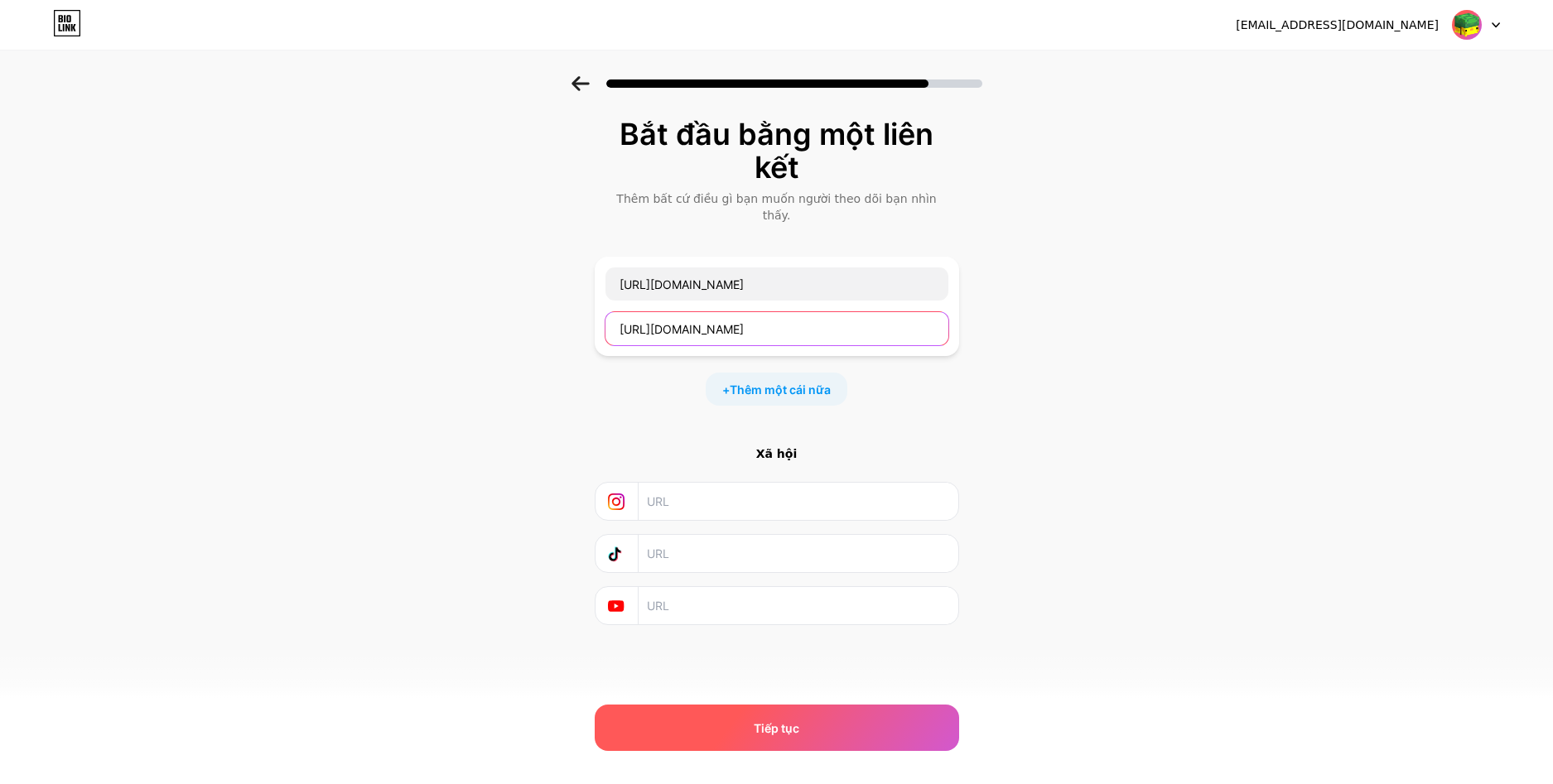
type input "[URL][DOMAIN_NAME]"
click at [846, 729] on div "Tiếp tục" at bounding box center [777, 728] width 365 height 46
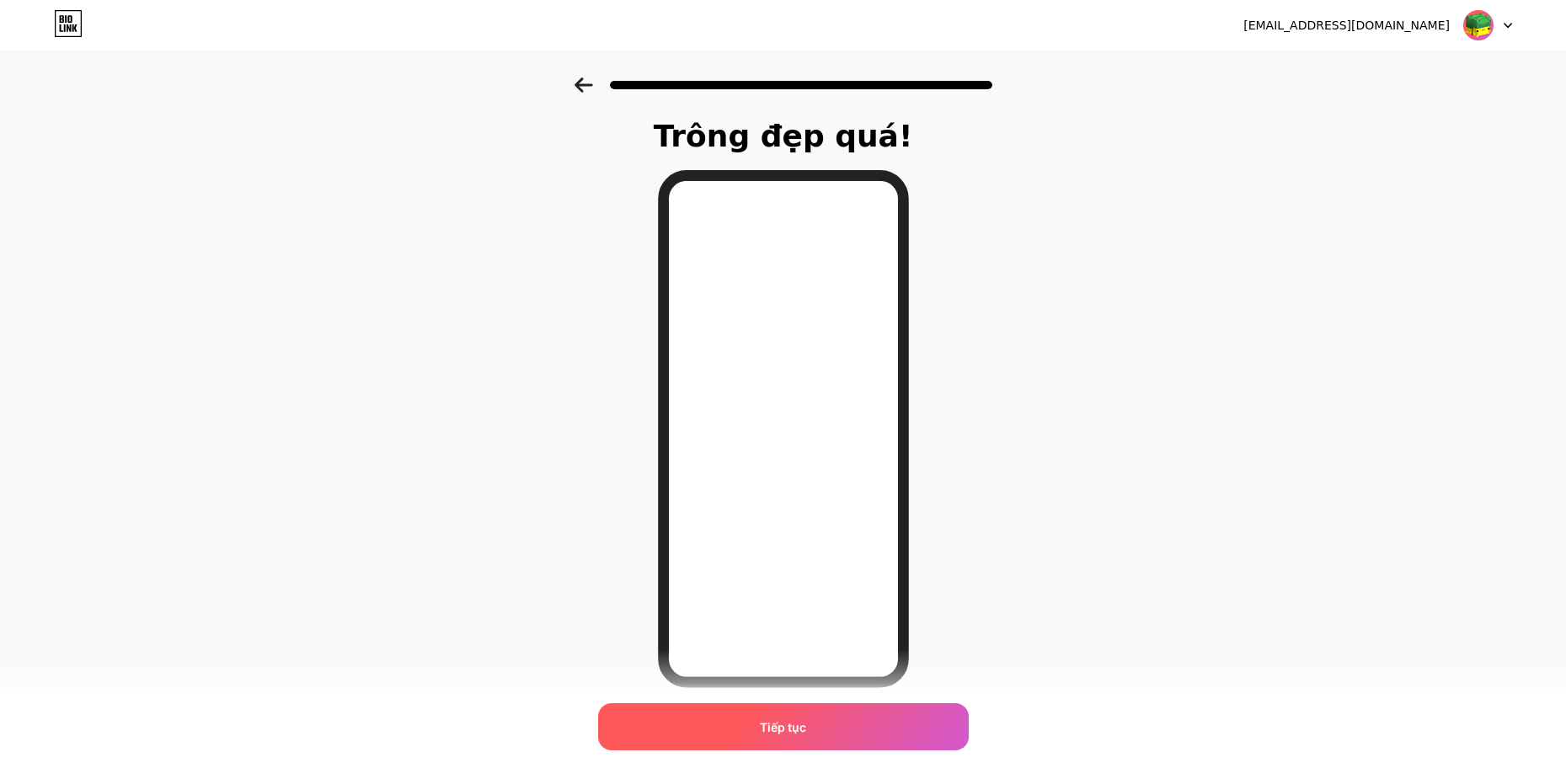
click at [814, 724] on div "Tiếp tục" at bounding box center [783, 726] width 371 height 47
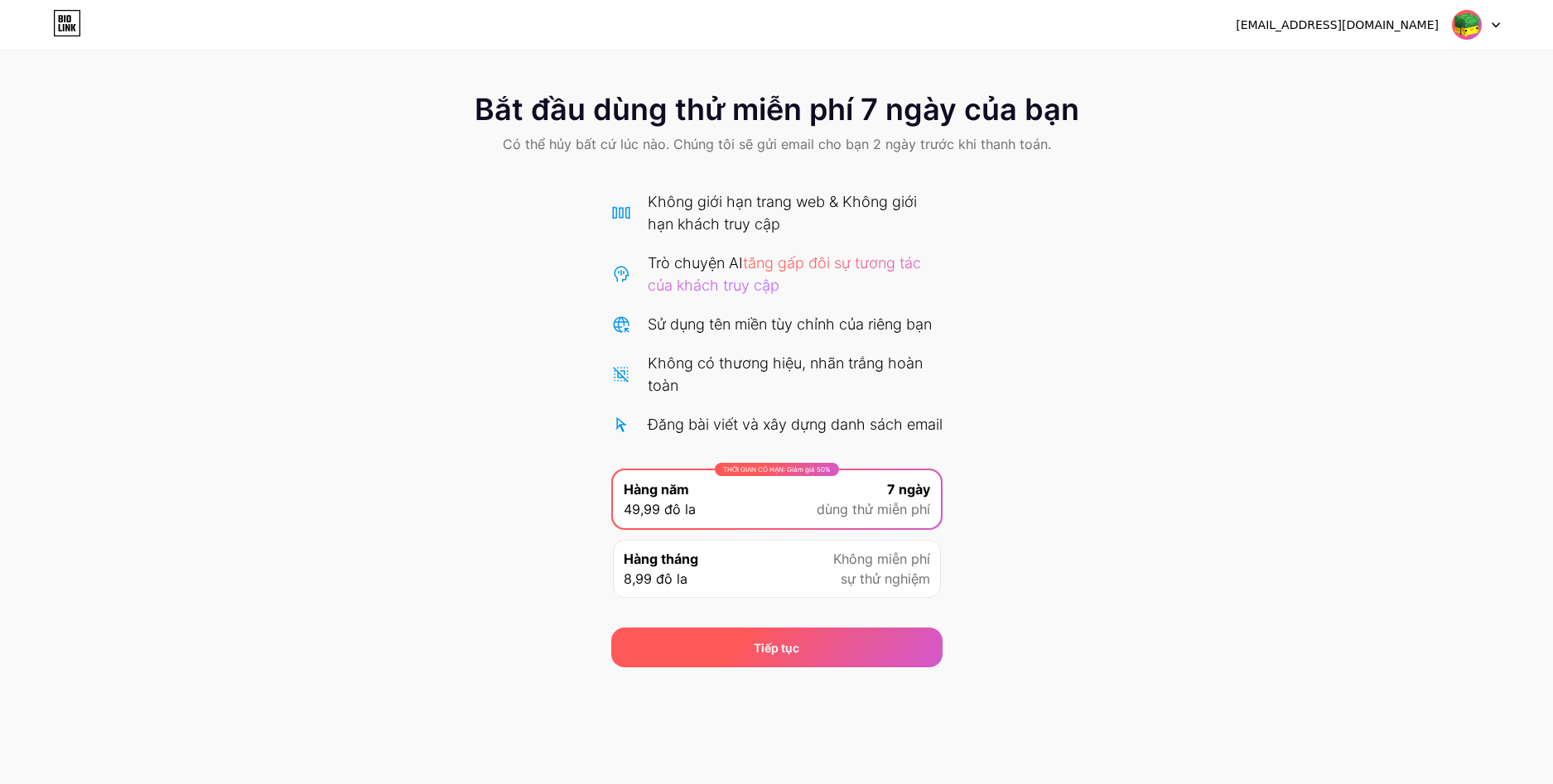
click at [788, 655] on font "Tiếp tục" at bounding box center [776, 648] width 45 height 14
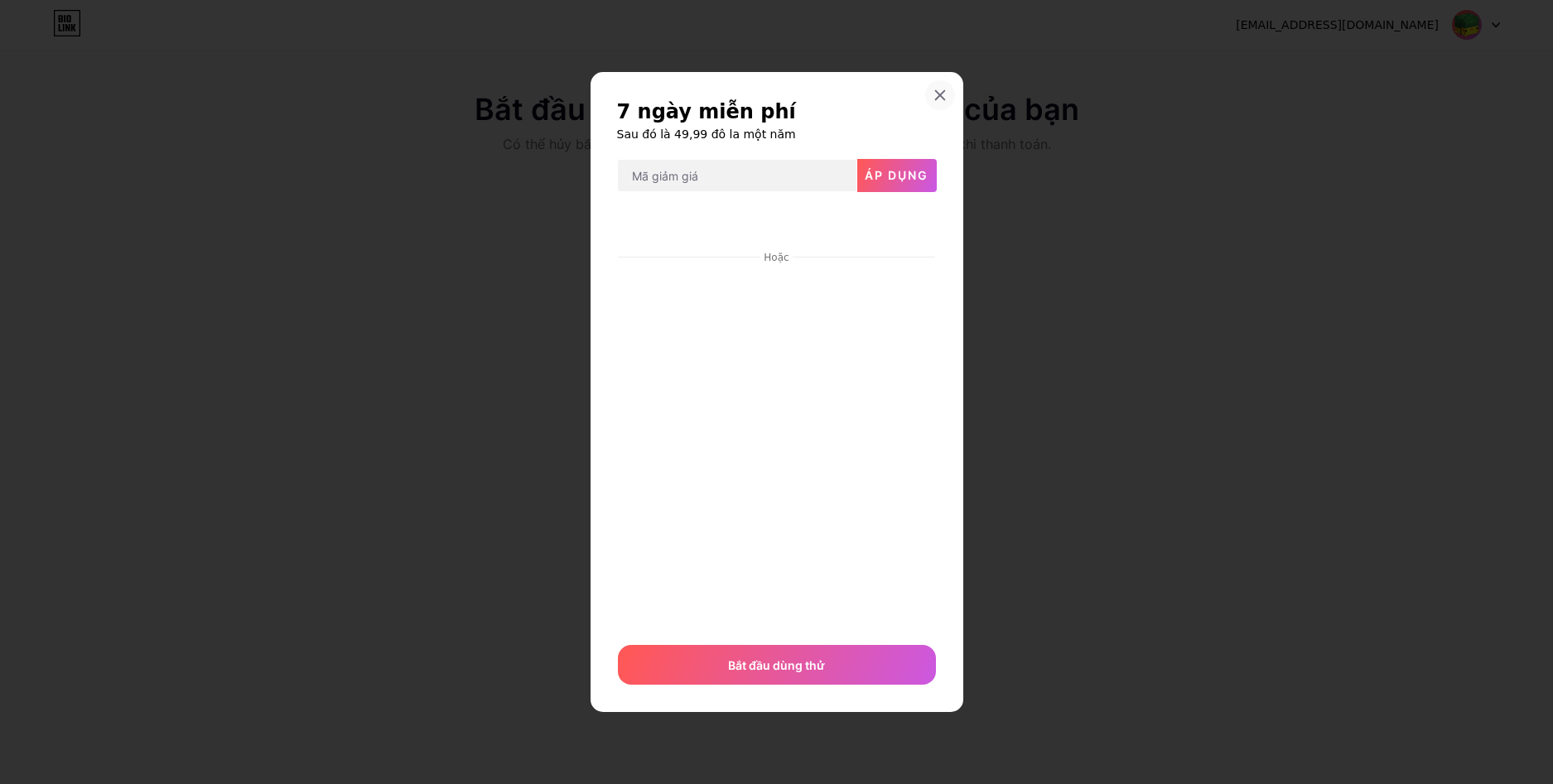
click at [942, 96] on icon at bounding box center [940, 95] width 14 height 14
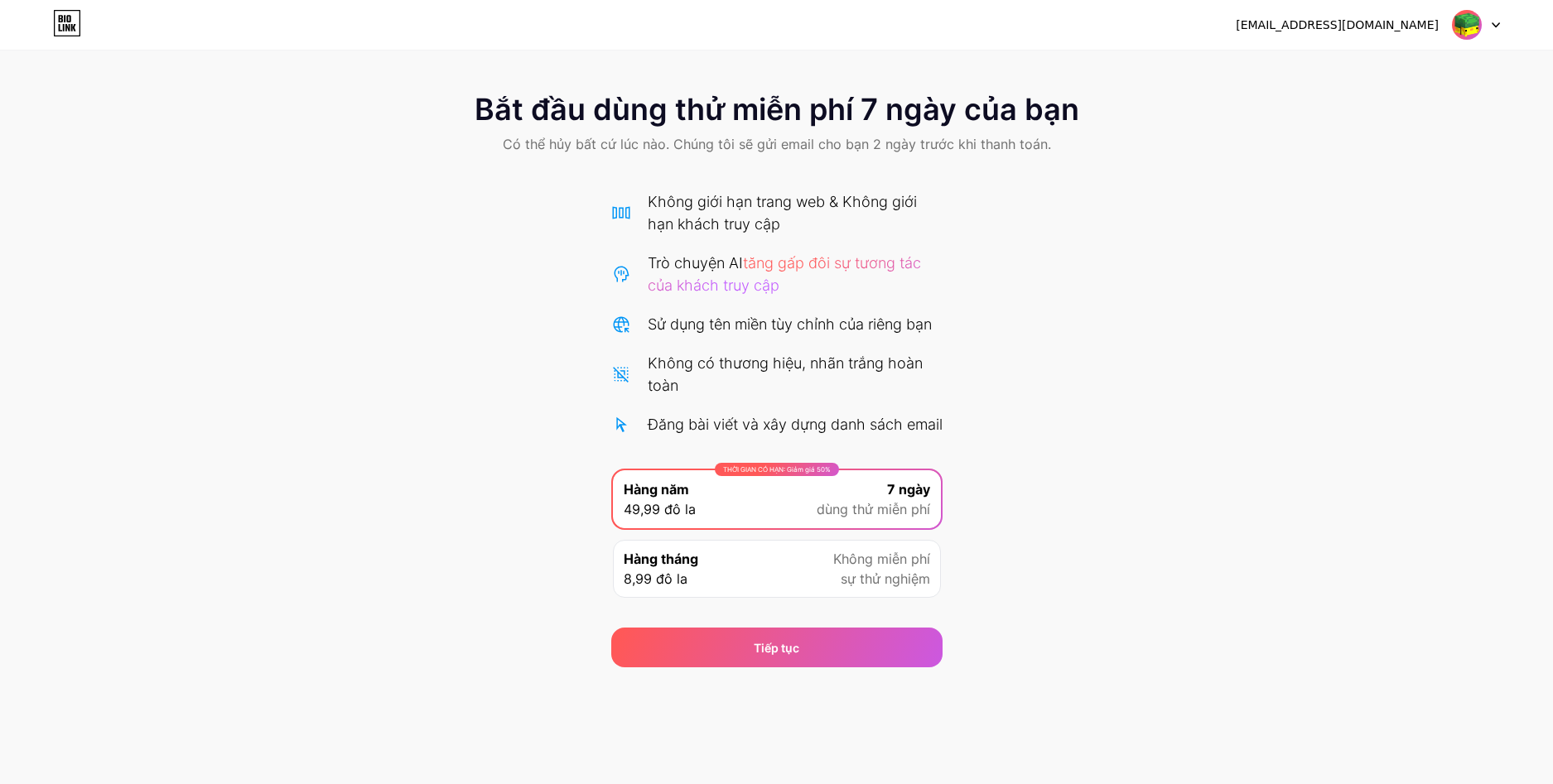
click at [853, 587] on font "sự thử nghiệm" at bounding box center [885, 579] width 90 height 16
click at [1467, 23] on img at bounding box center [1467, 24] width 32 height 32
click at [1499, 30] on div at bounding box center [1477, 24] width 48 height 30
click at [1497, 25] on icon at bounding box center [1496, 25] width 7 height 4
click at [1115, 107] on div "Bắt đầu dùng thử miễn phí 7 ngày của bạn Có thể hủy bất cứ lúc nào. Chúng tôi s…" at bounding box center [776, 124] width 1553 height 97
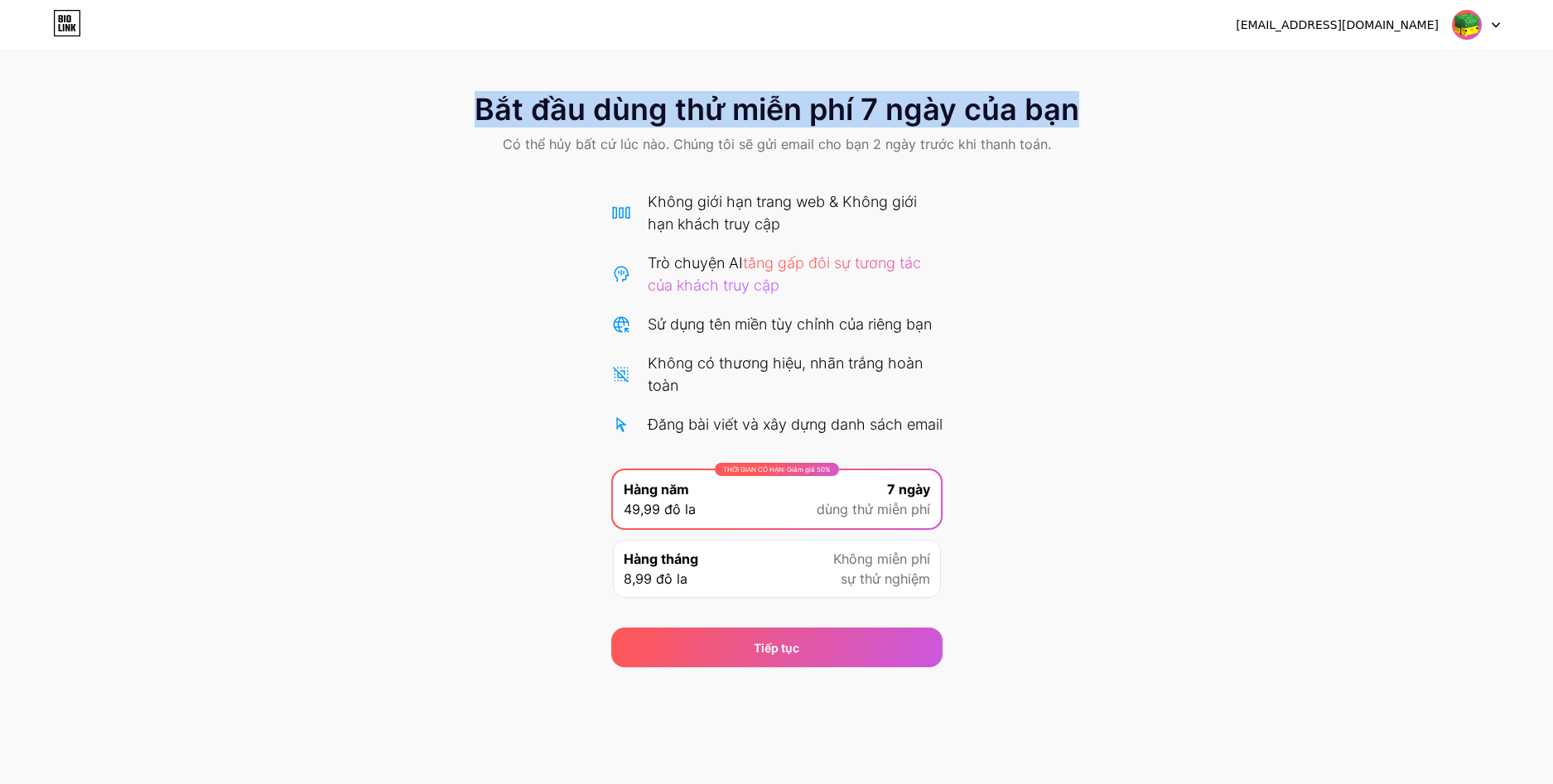
drag, startPoint x: 426, startPoint y: 86, endPoint x: 1386, endPoint y: 136, distance: 961.3
click at [1386, 136] on div "Bắt đầu dùng thử miễn phí 7 ngày của bạn Có thể hủy bất cứ lúc nào. Chúng tôi s…" at bounding box center [776, 124] width 1553 height 97
